Goal: Check status: Check status

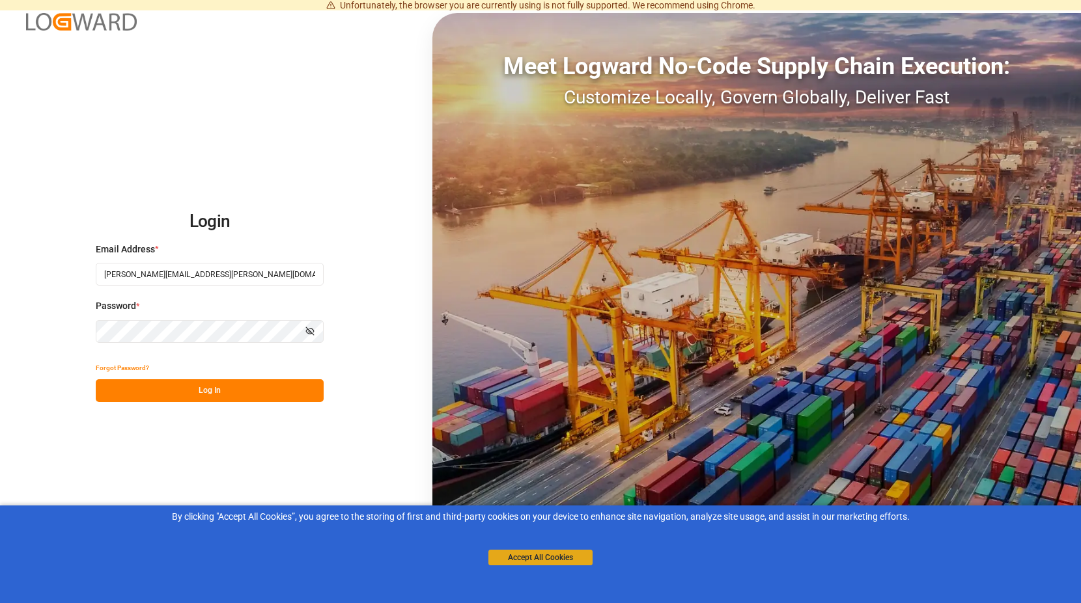
click at [553, 553] on button "Accept All Cookies" at bounding box center [540, 558] width 104 height 16
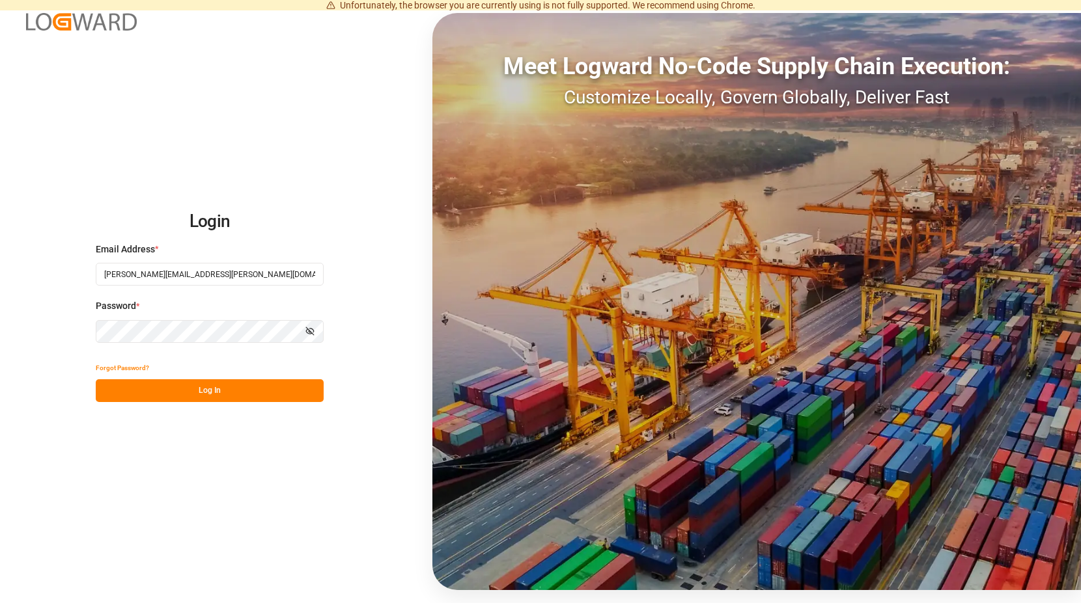
click at [202, 383] on button "Log In" at bounding box center [210, 390] width 228 height 23
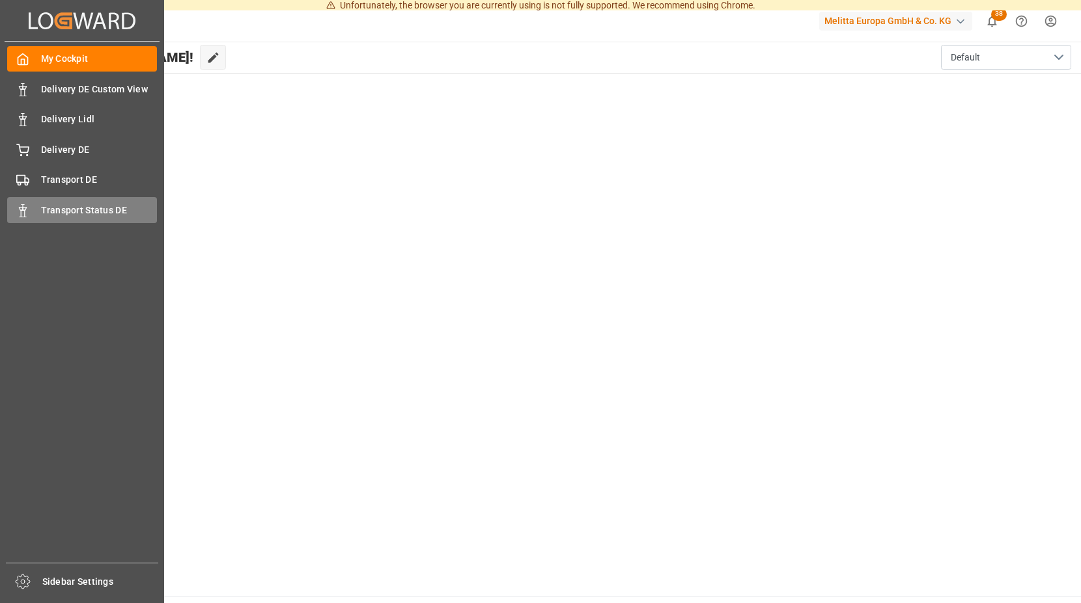
click at [57, 210] on span "Transport Status DE" at bounding box center [99, 211] width 117 height 14
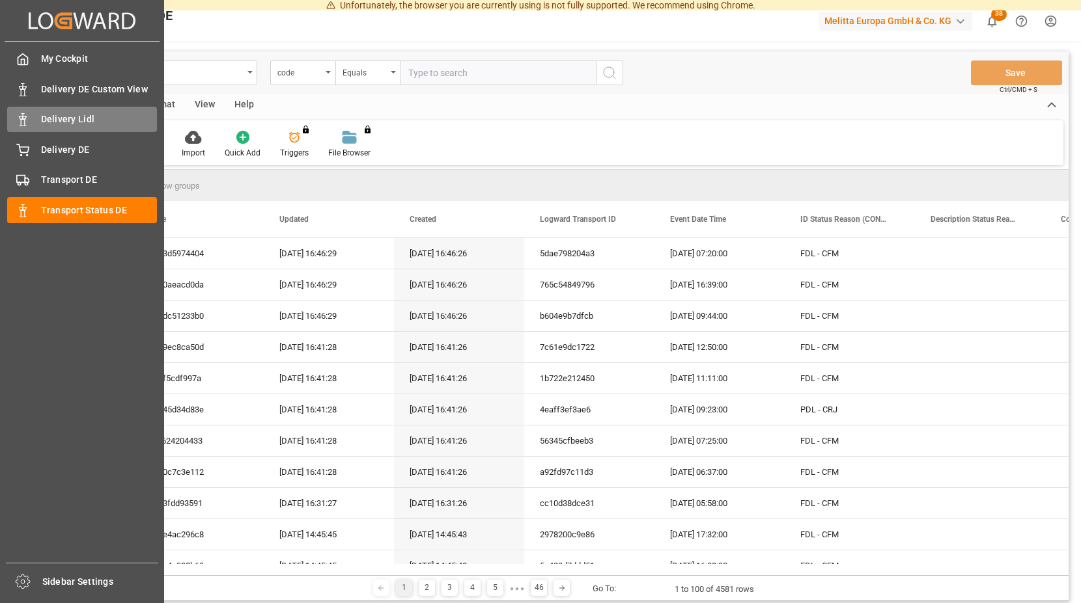
click at [103, 116] on span "Delivery Lidl" at bounding box center [99, 120] width 117 height 14
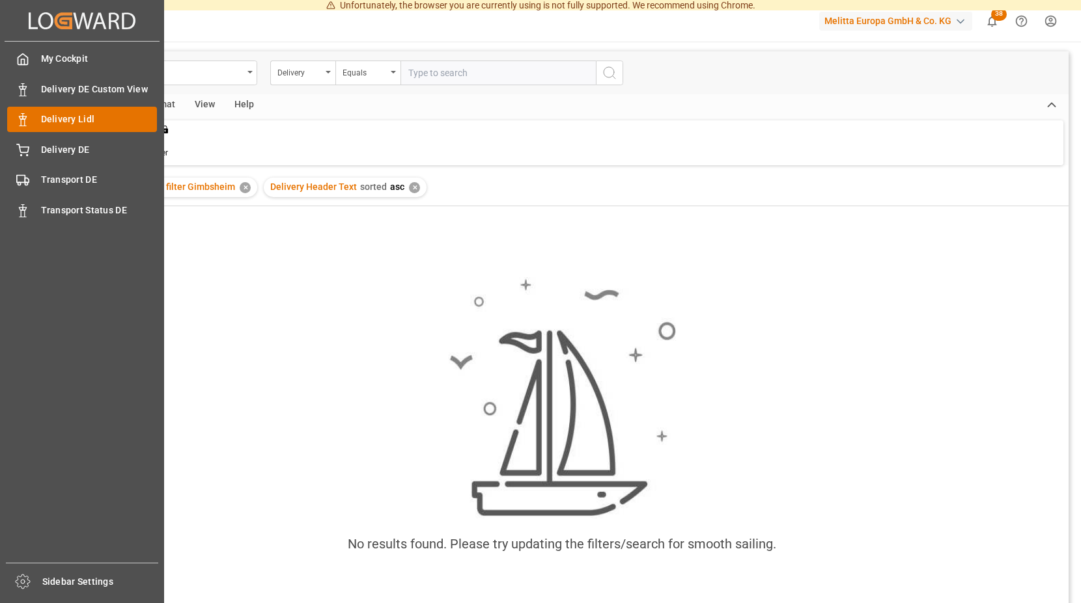
click at [103, 116] on span "Delivery Lidl" at bounding box center [99, 120] width 117 height 14
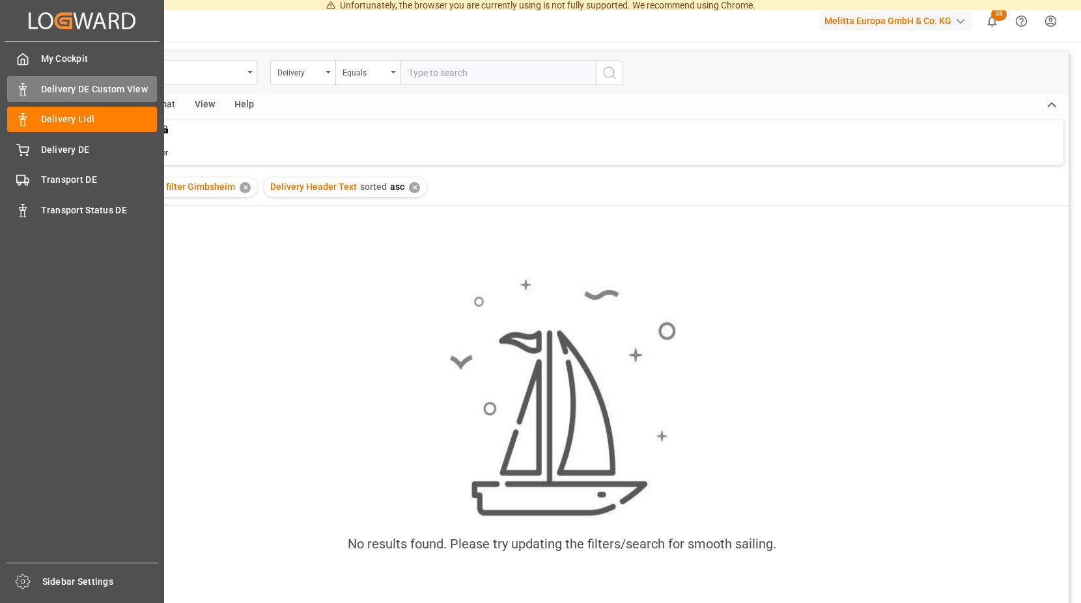
click at [100, 88] on span "Delivery DE Custom View" at bounding box center [99, 90] width 117 height 14
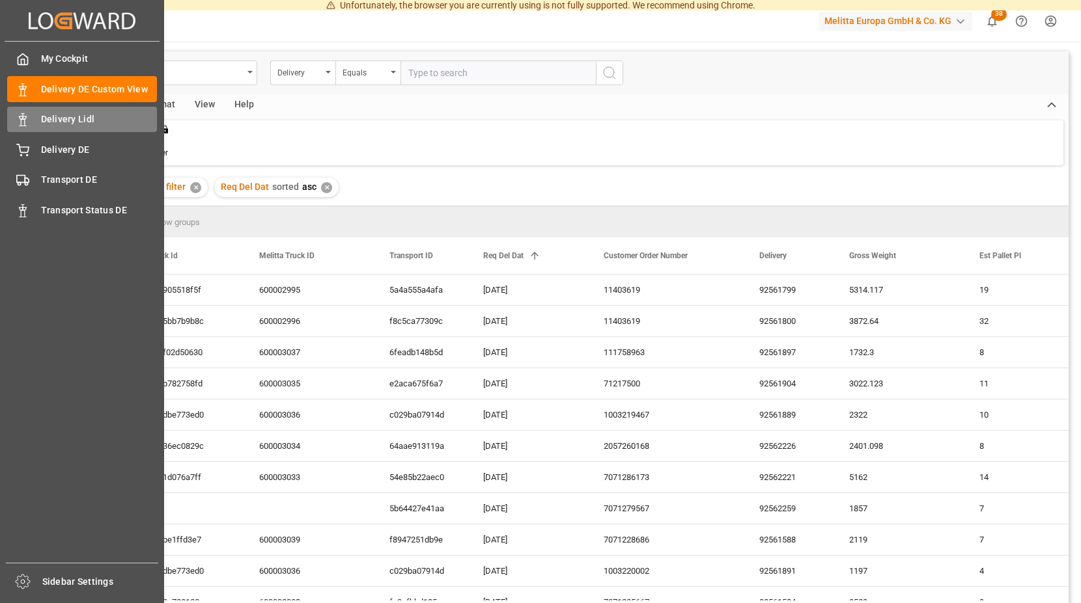
click at [98, 119] on span "Delivery Lidl" at bounding box center [99, 120] width 117 height 14
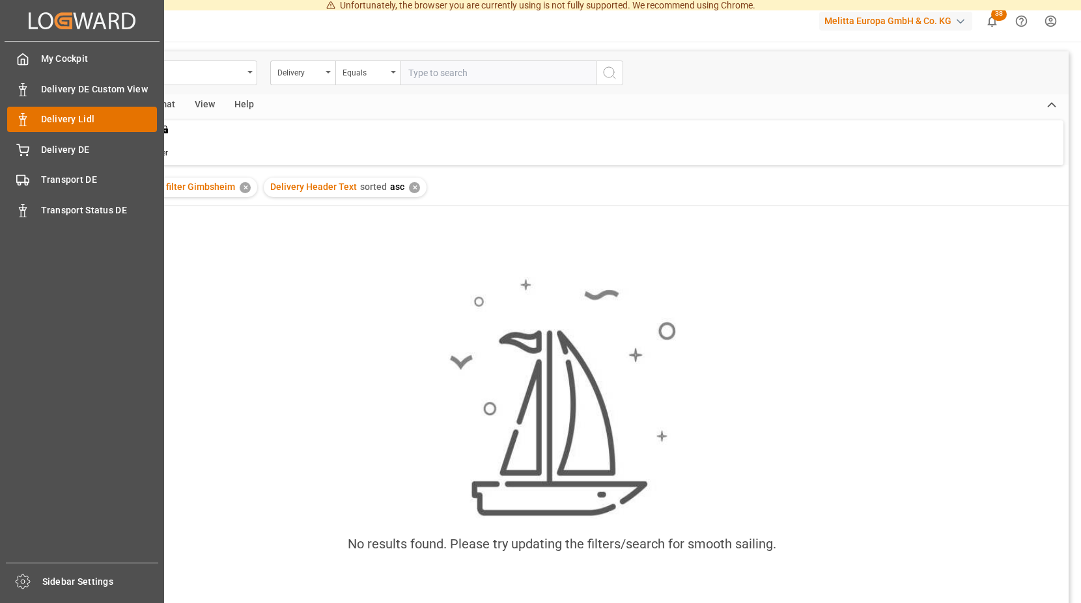
click at [100, 121] on span "Delivery Lidl" at bounding box center [99, 120] width 117 height 14
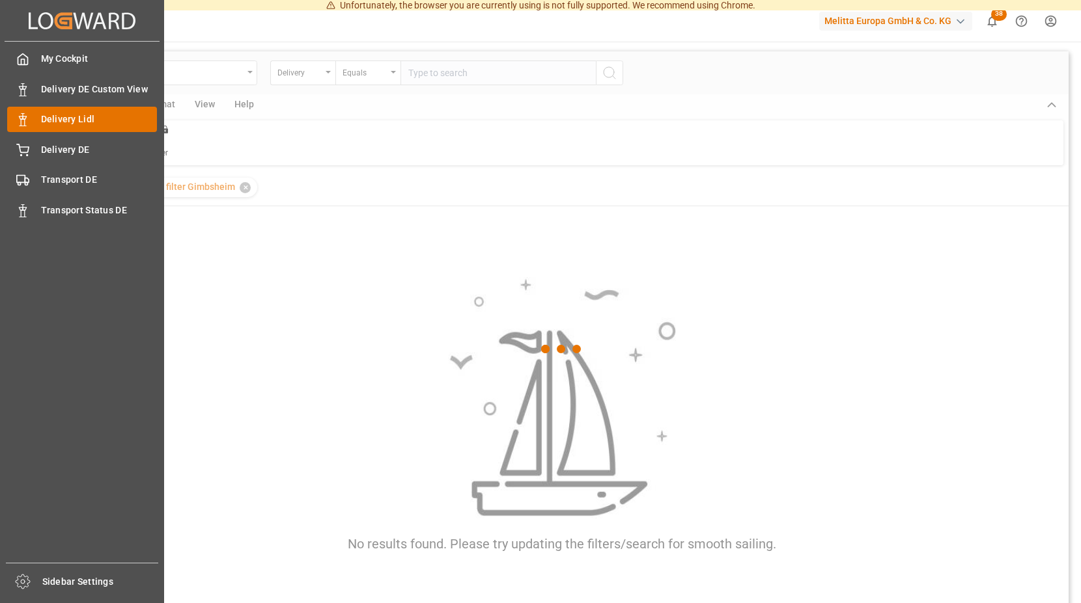
click at [100, 121] on span "Delivery Lidl" at bounding box center [99, 120] width 117 height 14
